Goal: Navigation & Orientation: Find specific page/section

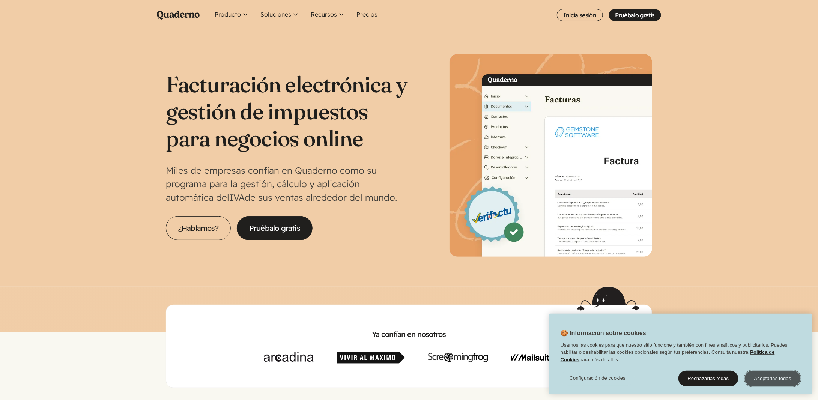
click at [783, 377] on button "Aceptarlas todas" at bounding box center [773, 379] width 56 height 16
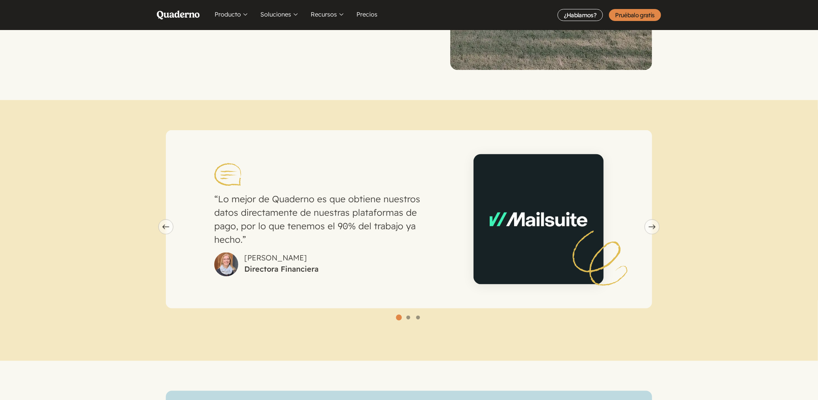
scroll to position [1988, 0]
click at [659, 219] on button "Next slide" at bounding box center [652, 226] width 15 height 15
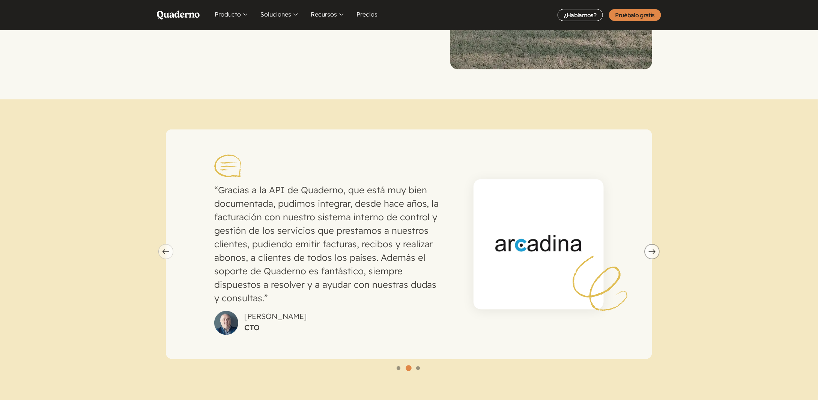
click at [656, 249] on span "Next slide" at bounding box center [652, 251] width 14 height 5
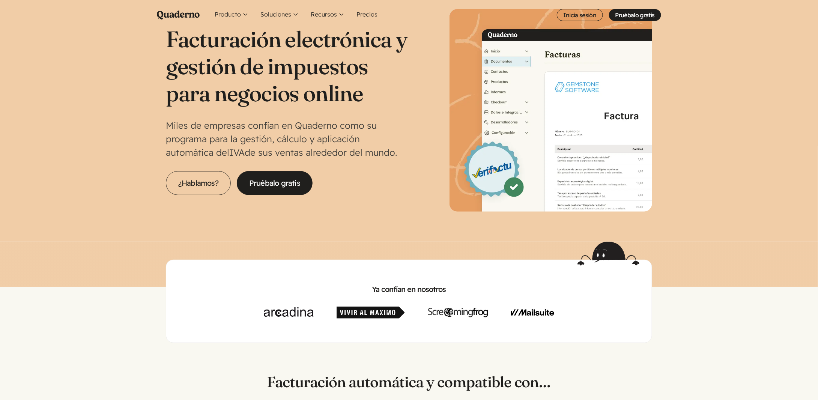
scroll to position [0, 0]
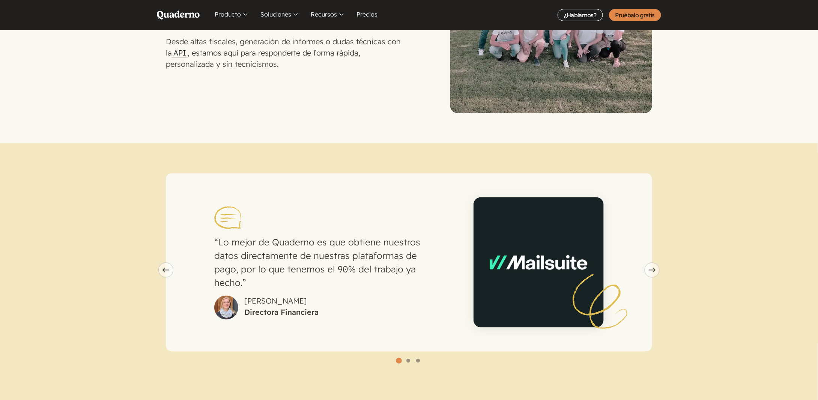
scroll to position [1951, 0]
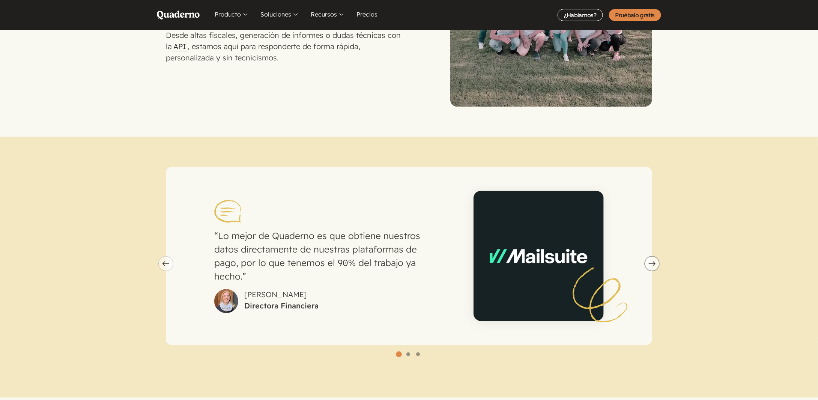
click at [650, 261] on icon "Next slide" at bounding box center [652, 263] width 7 height 5
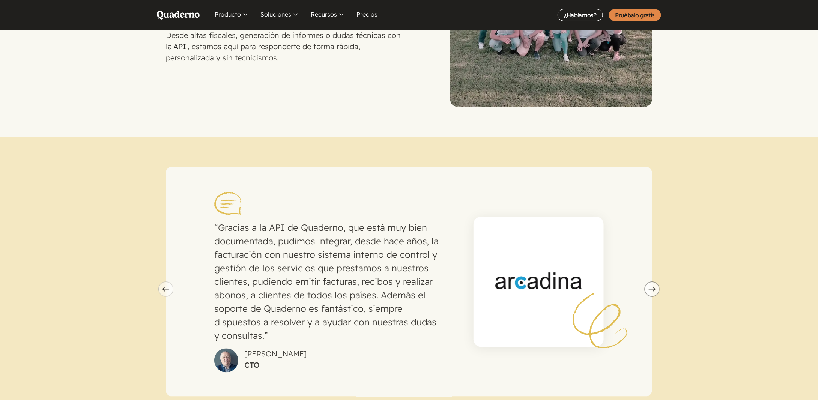
click at [652, 287] on icon "Next slide" at bounding box center [652, 289] width 7 height 5
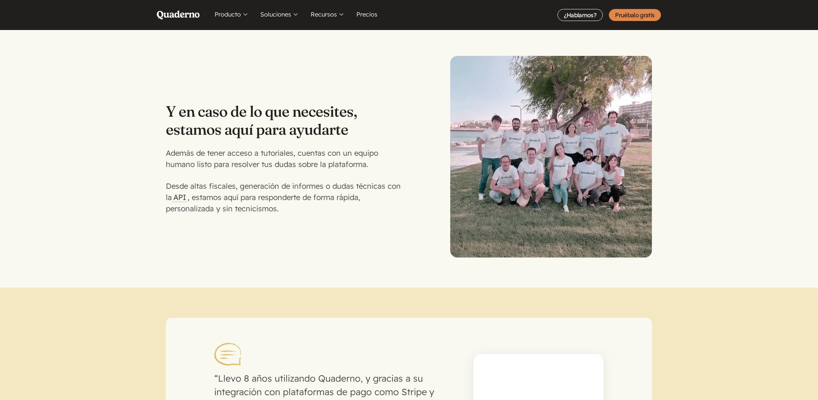
scroll to position [1801, 0]
click at [547, 110] on img at bounding box center [551, 156] width 202 height 202
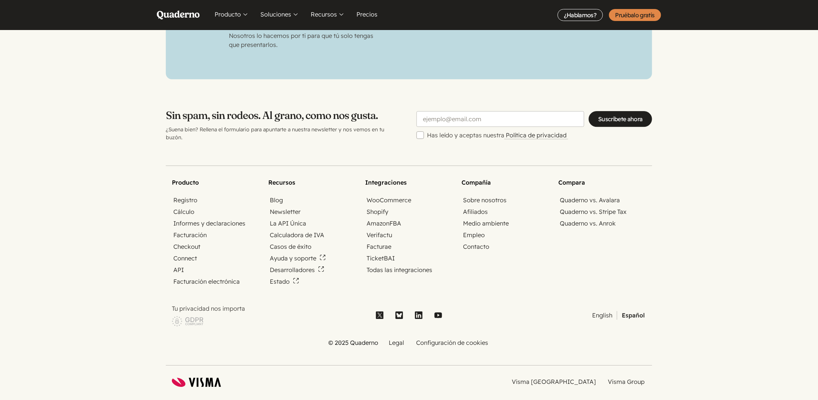
scroll to position [2514, 0]
click at [395, 338] on link "Legal" at bounding box center [396, 342] width 18 height 9
